Goal: Navigation & Orientation: Find specific page/section

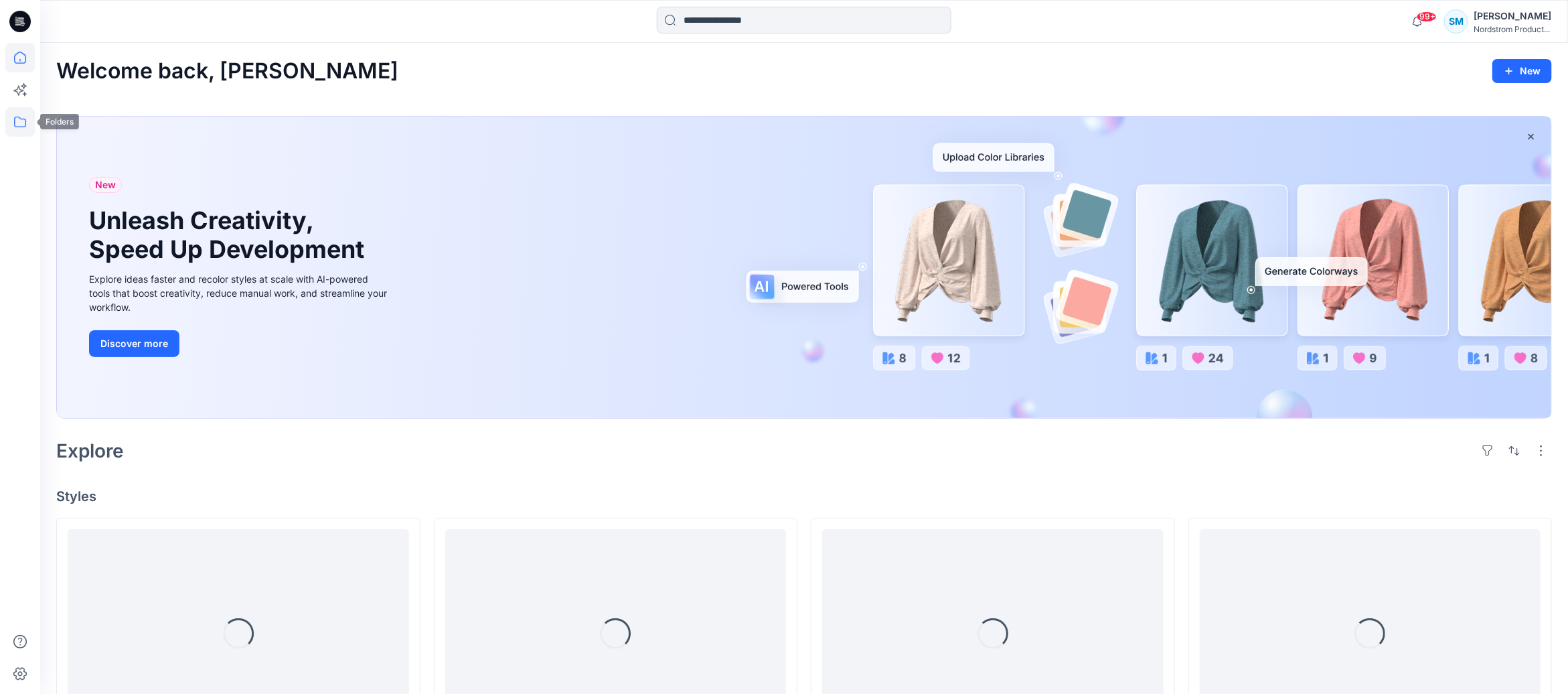
click at [12, 125] on icon at bounding box center [20, 122] width 29 height 29
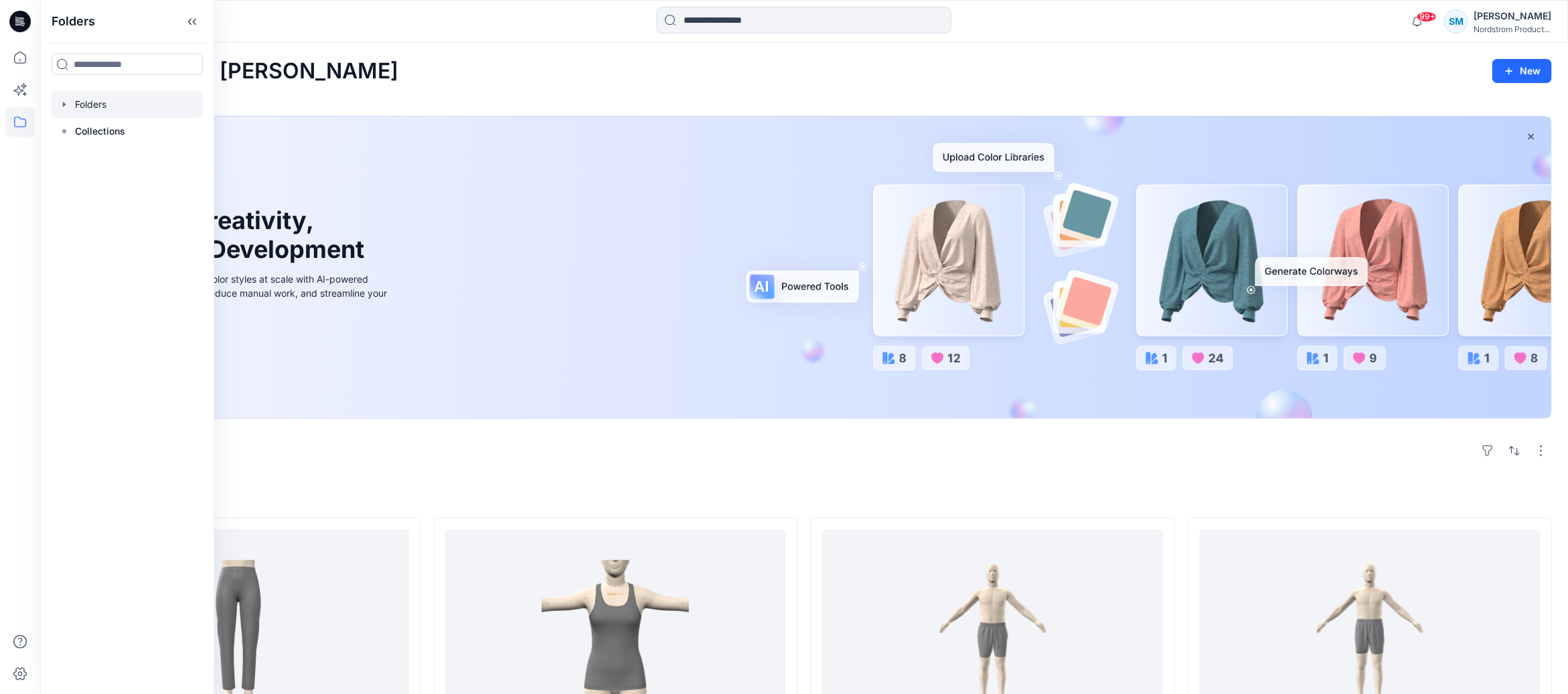
click at [102, 112] on div at bounding box center [127, 104] width 153 height 26
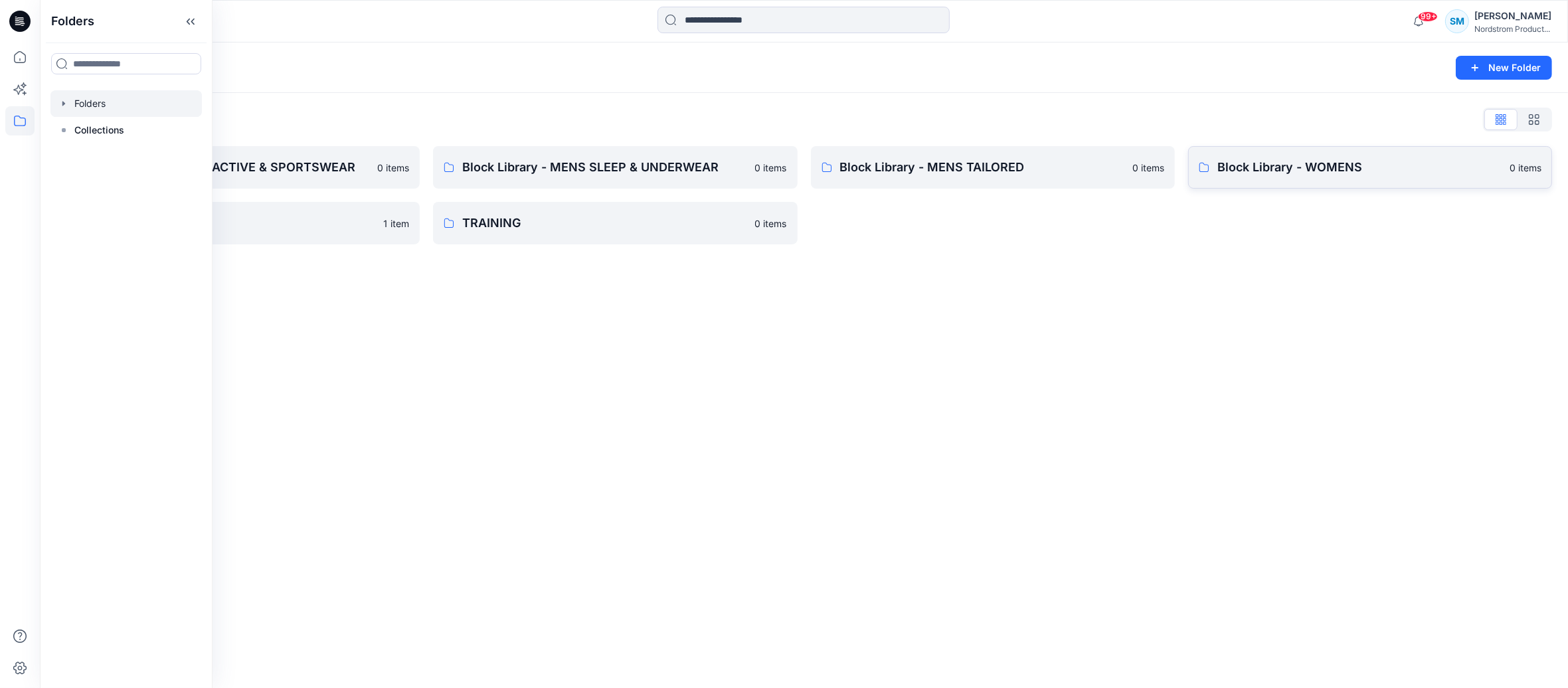
click at [1366, 167] on p "Block Library - WOMENS" at bounding box center [1359, 168] width 284 height 19
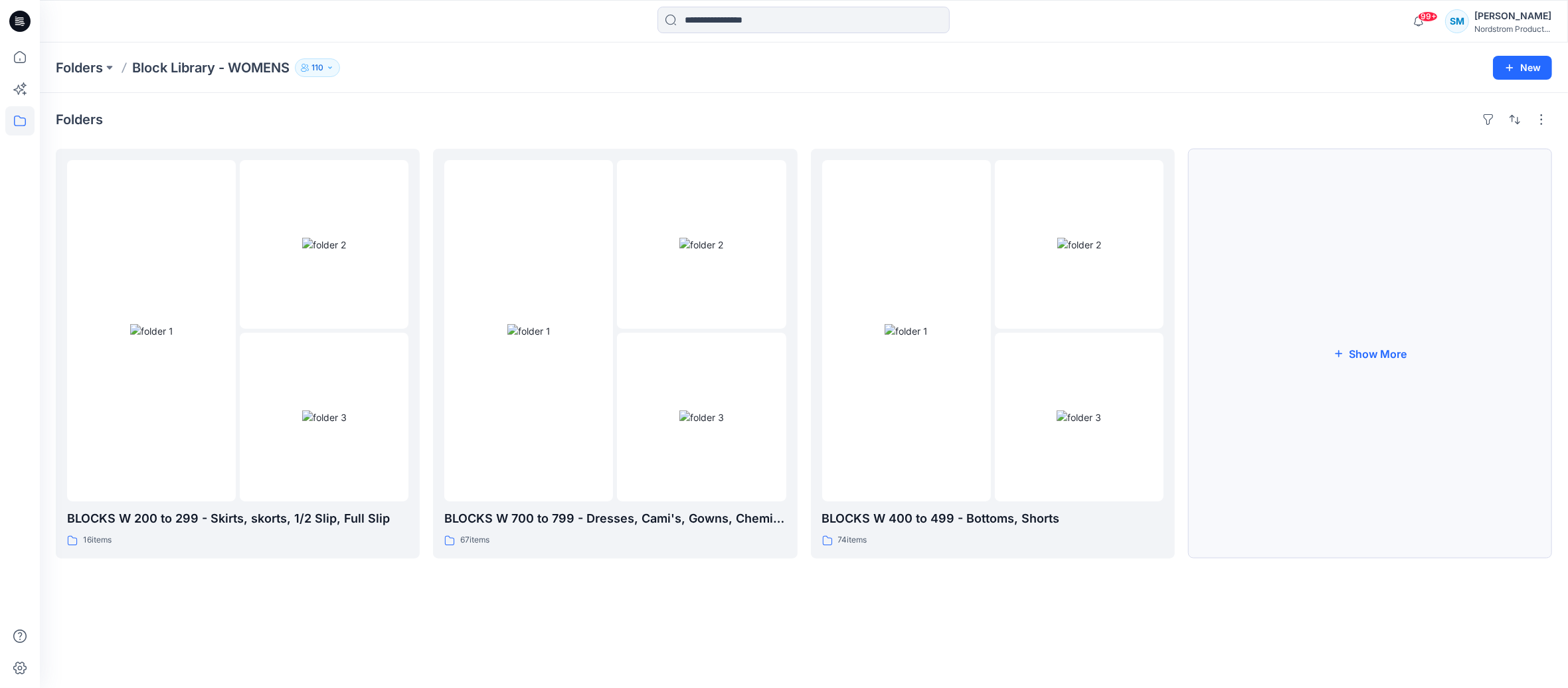
click at [1360, 311] on button "Show More" at bounding box center [1369, 353] width 364 height 410
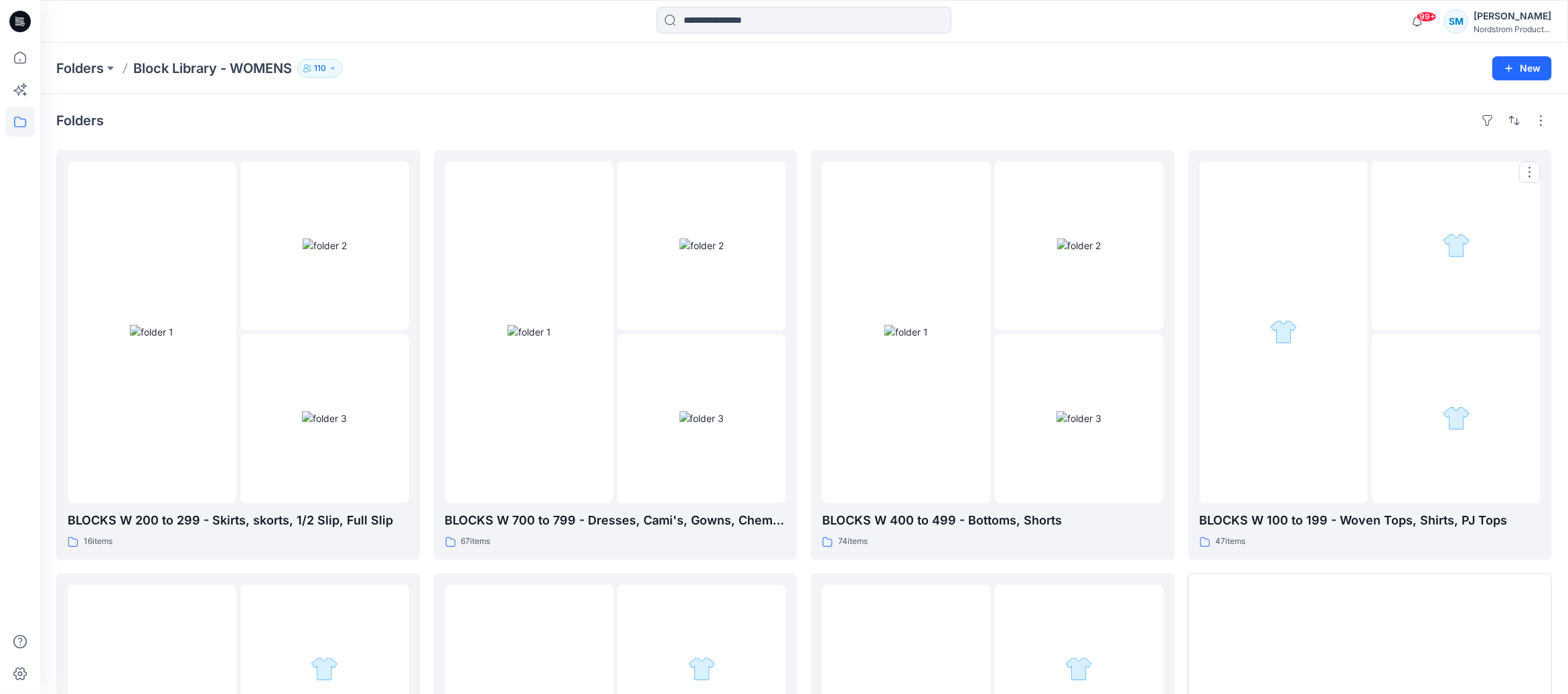
click at [1372, 314] on div at bounding box center [1456, 246] width 169 height 169
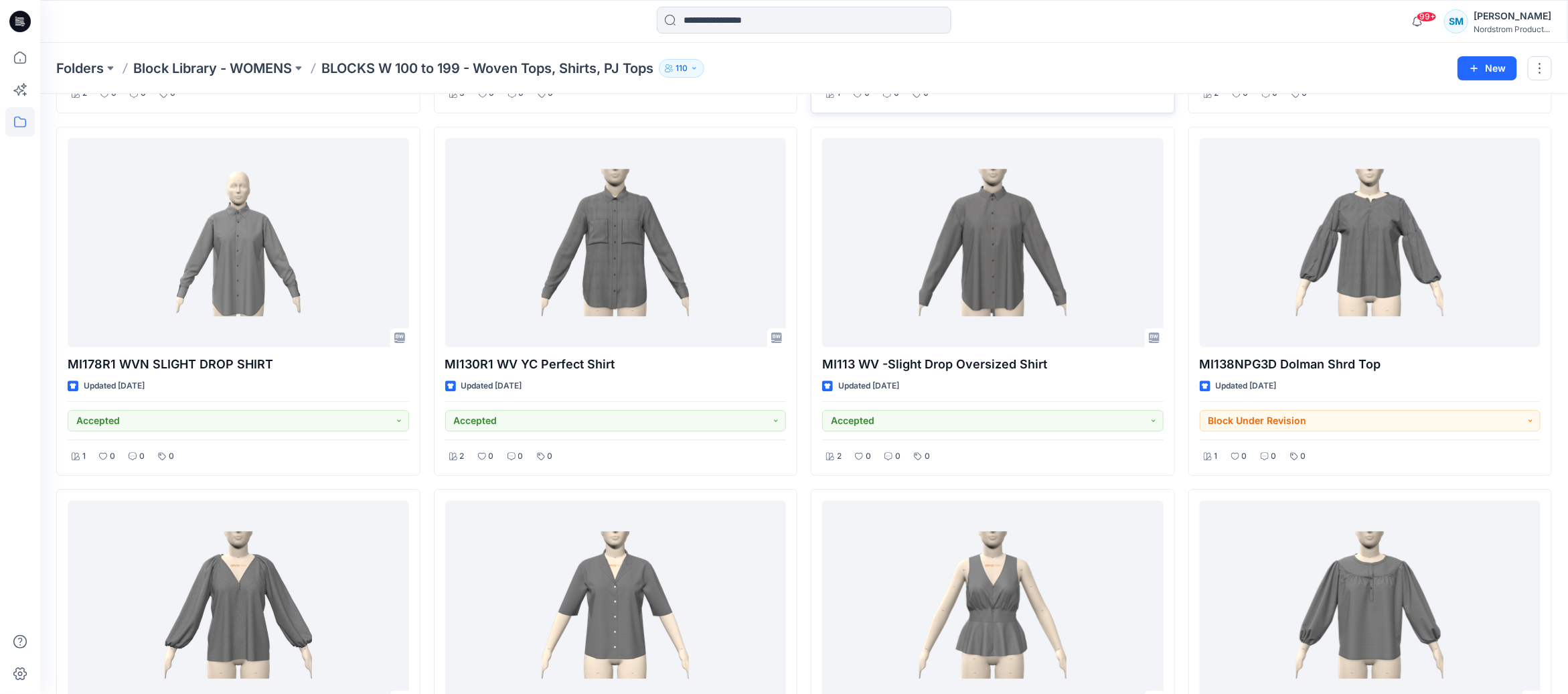
scroll to position [2223, 0]
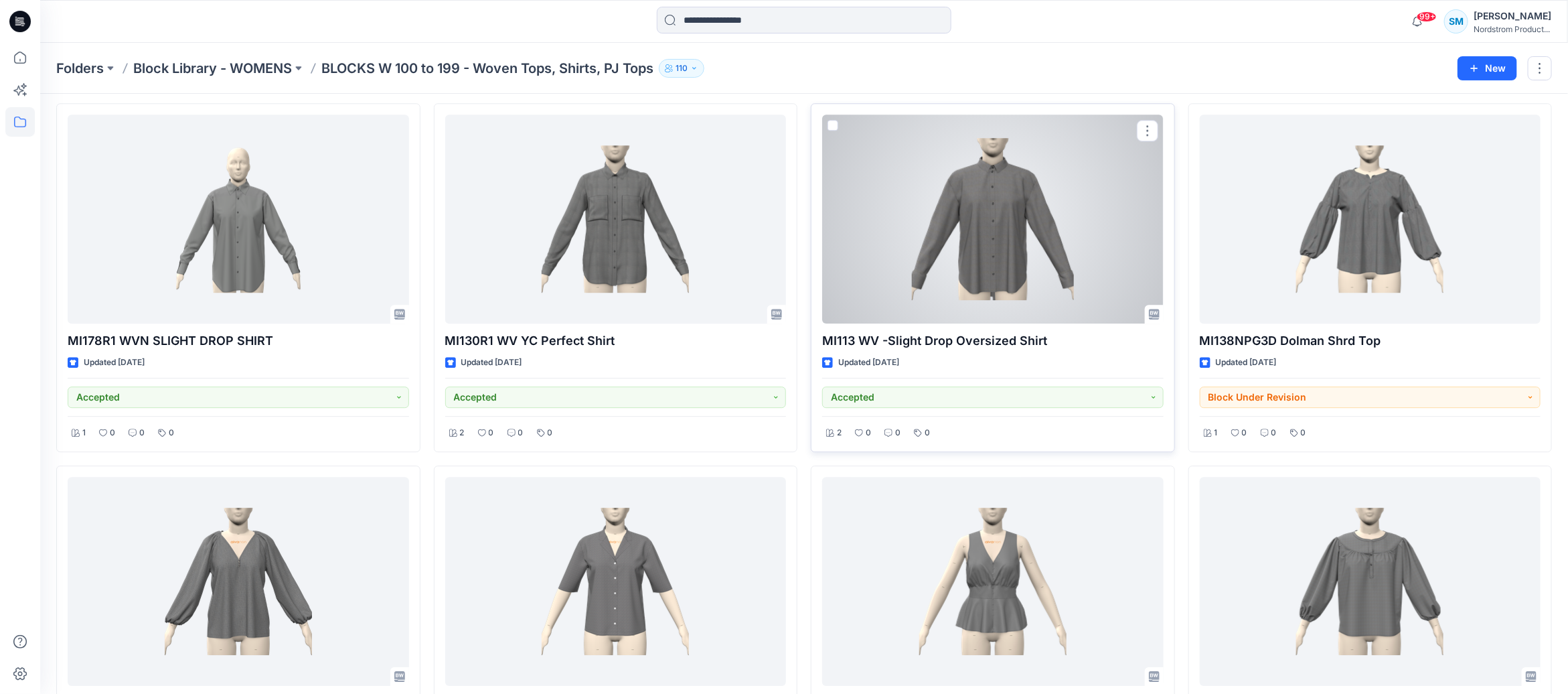
click at [993, 190] on div at bounding box center [993, 219] width 342 height 209
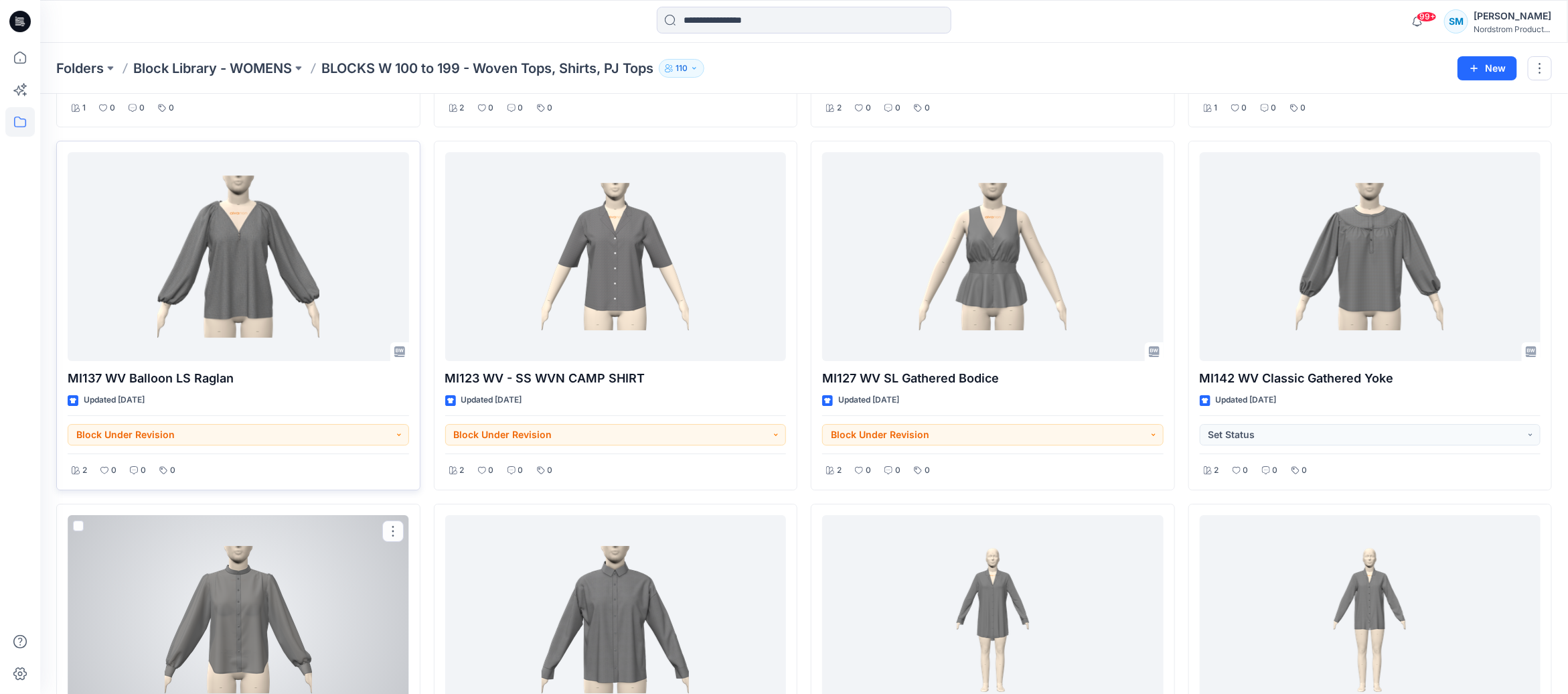
scroll to position [1972, 0]
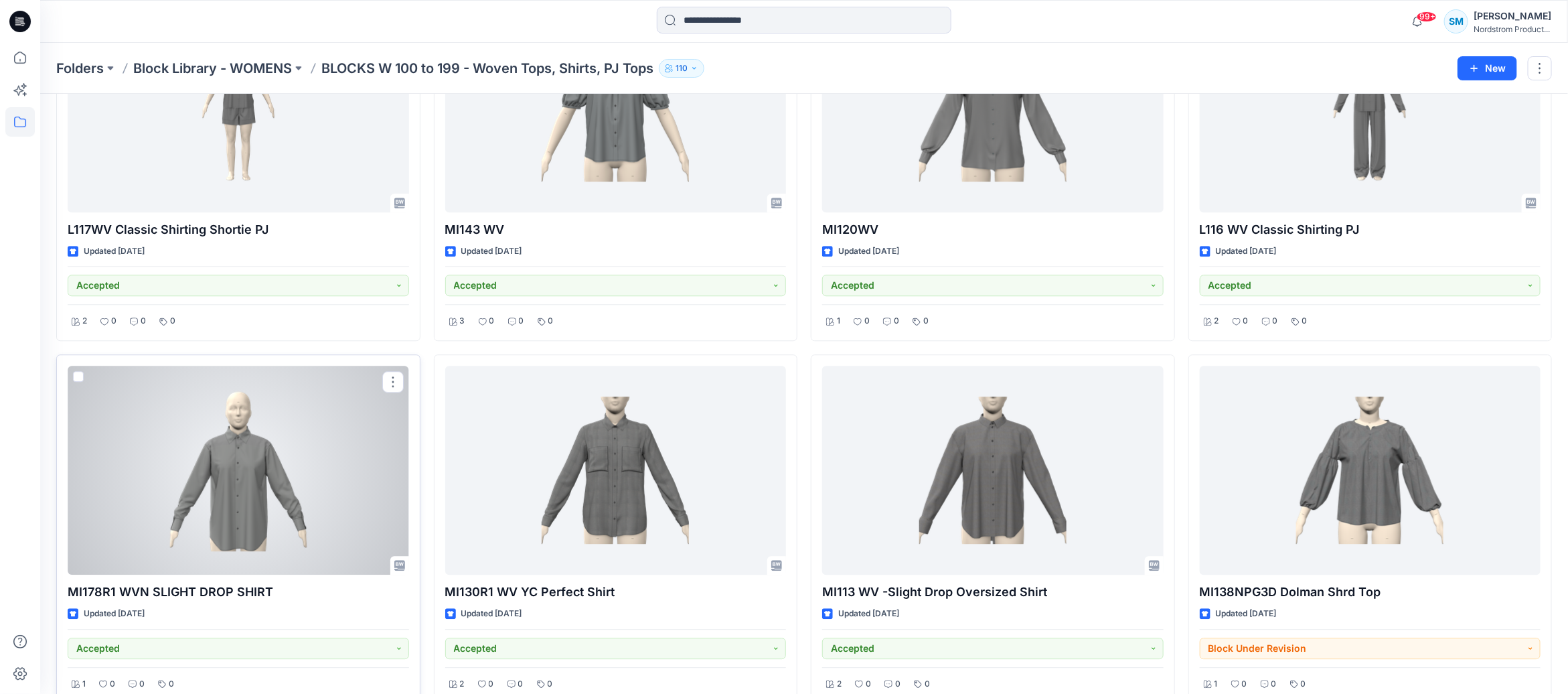
click at [267, 526] on div at bounding box center [238, 471] width 342 height 209
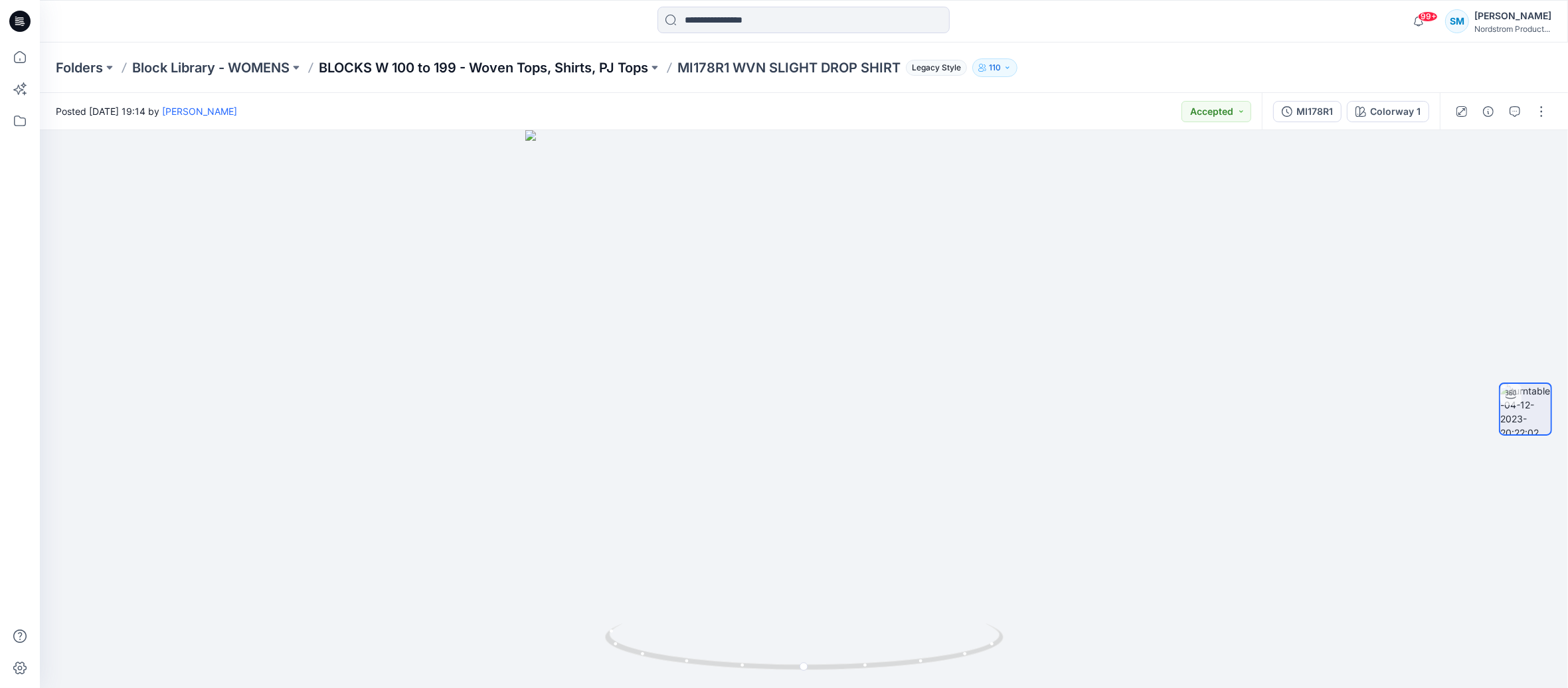
click at [501, 68] on p "BLOCKS W 100 to 199 - Woven Tops, Shirts, PJ Tops" at bounding box center [483, 68] width 329 height 19
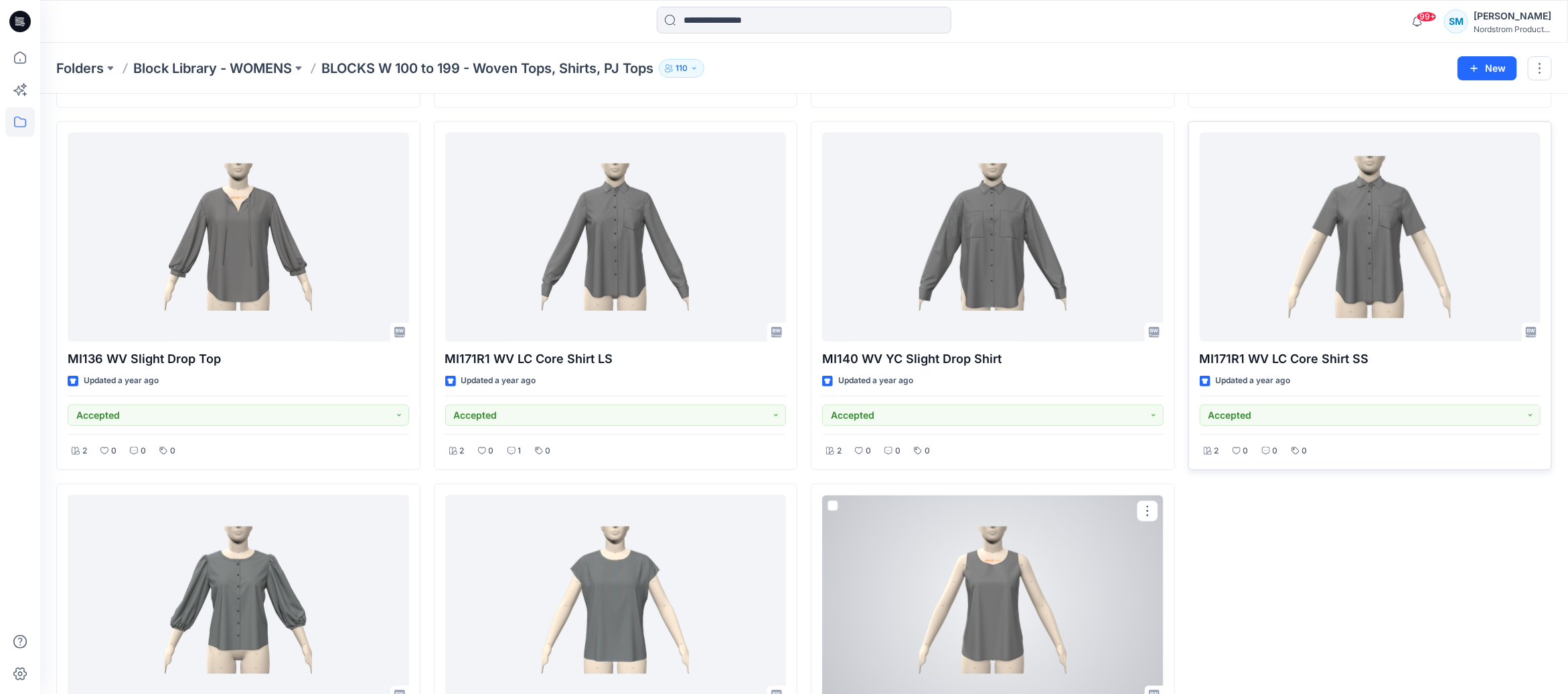
scroll to position [3645, 0]
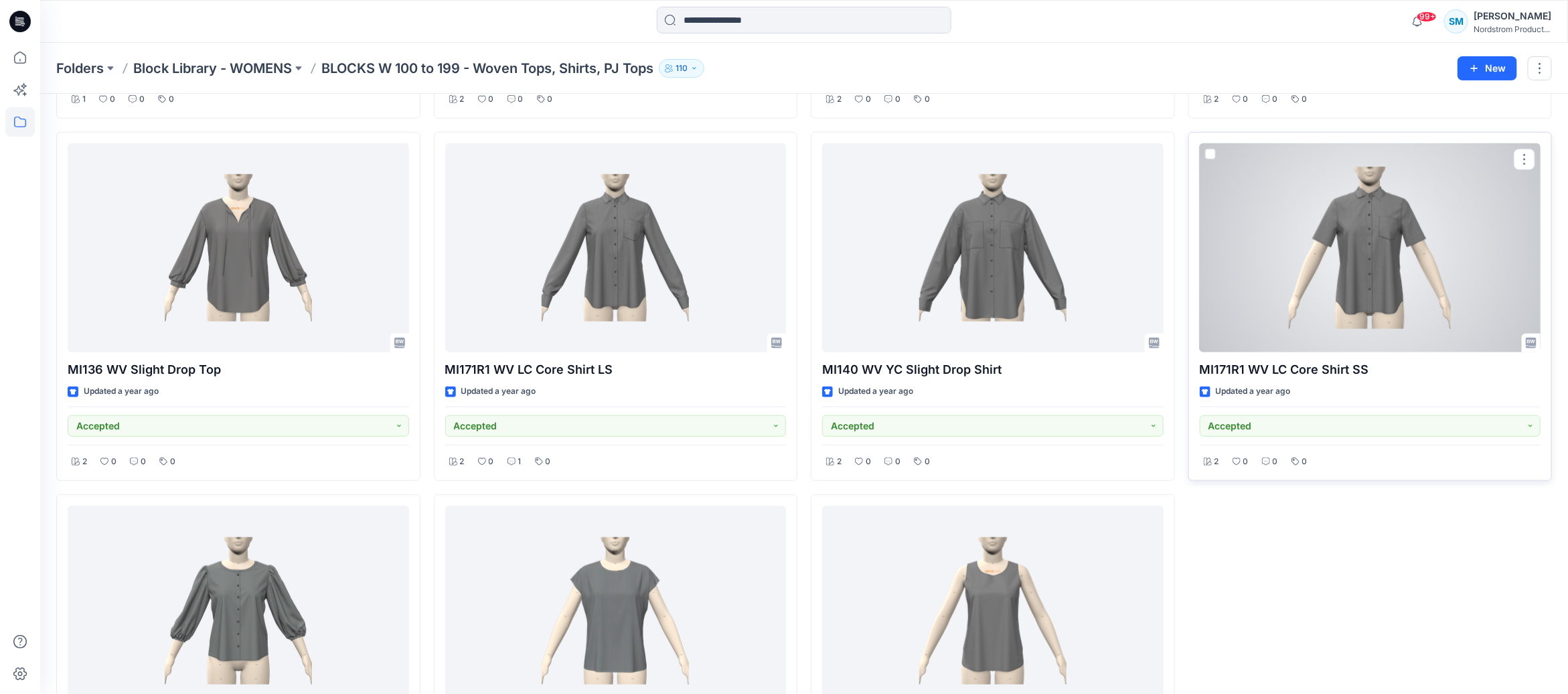
click at [1399, 303] on div at bounding box center [1370, 248] width 342 height 209
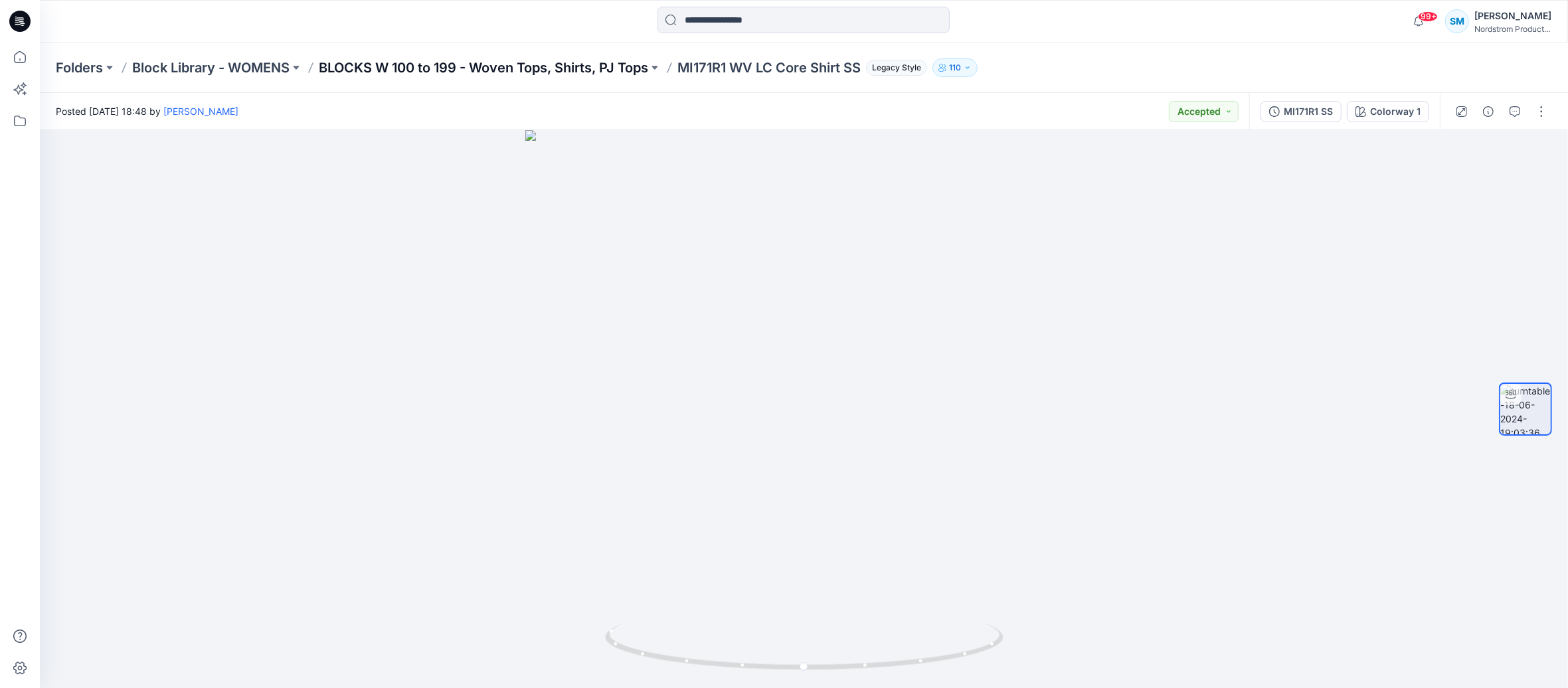
click at [431, 71] on p "BLOCKS W 100 to 199 - Woven Tops, Shirts, PJ Tops" at bounding box center [483, 68] width 329 height 19
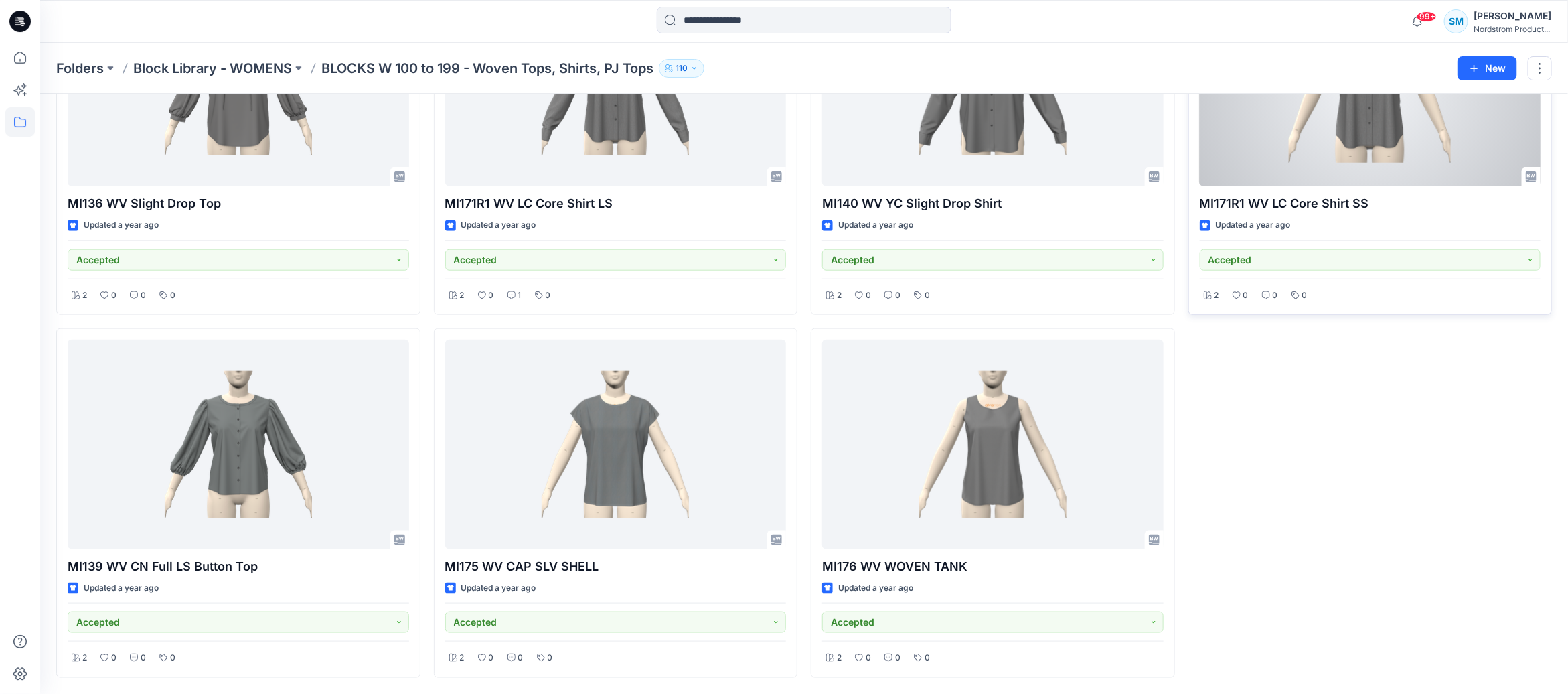
scroll to position [3485, 0]
